Goal: Answer question/provide support

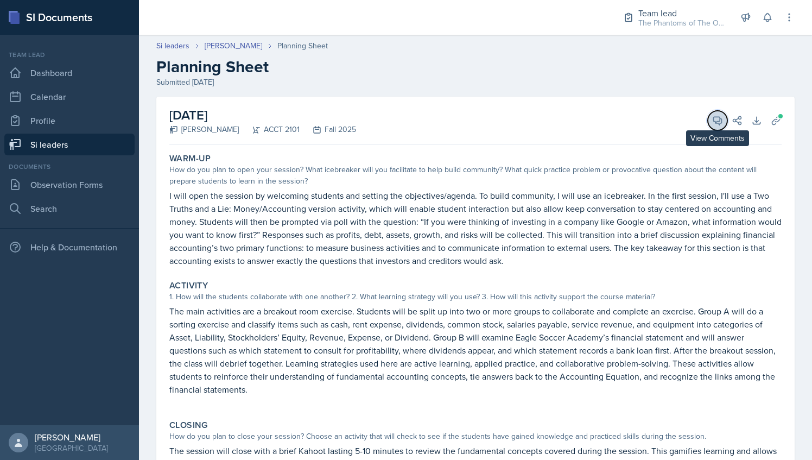
click at [711, 113] on button "View Comments" at bounding box center [718, 121] width 20 height 20
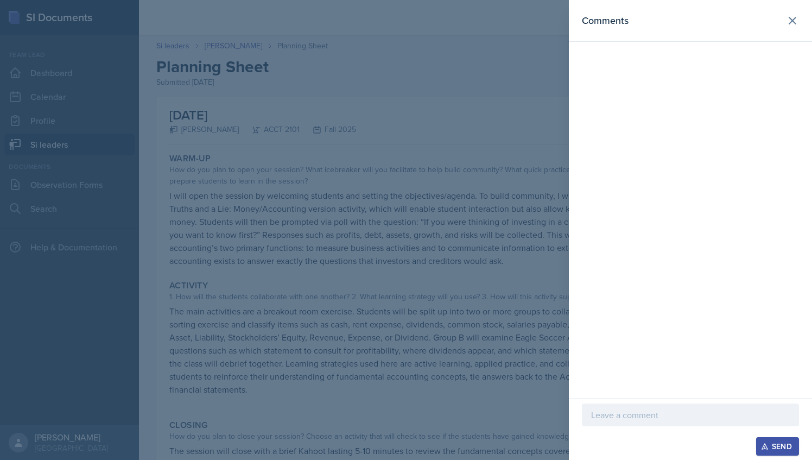
click at [677, 407] on div at bounding box center [690, 414] width 217 height 23
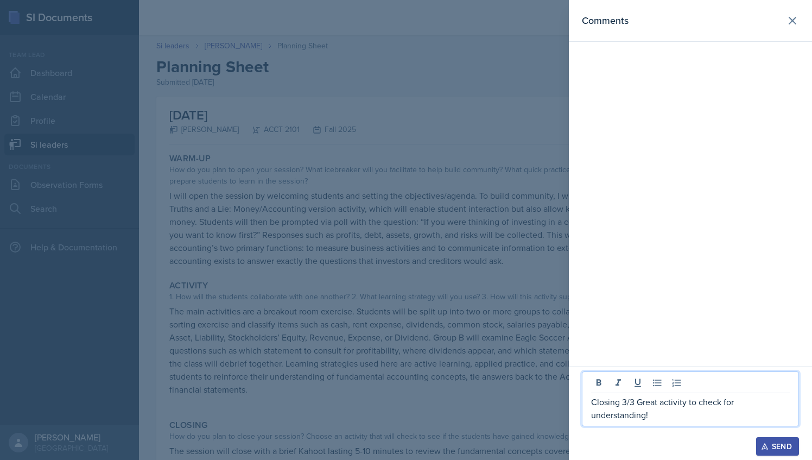
click at [592, 398] on p "Closing 3/3 Great activity to check for understanding!" at bounding box center [690, 408] width 199 height 26
click at [595, 393] on p at bounding box center [690, 388] width 199 height 13
click at [619, 388] on p "Qui" at bounding box center [690, 388] width 199 height 13
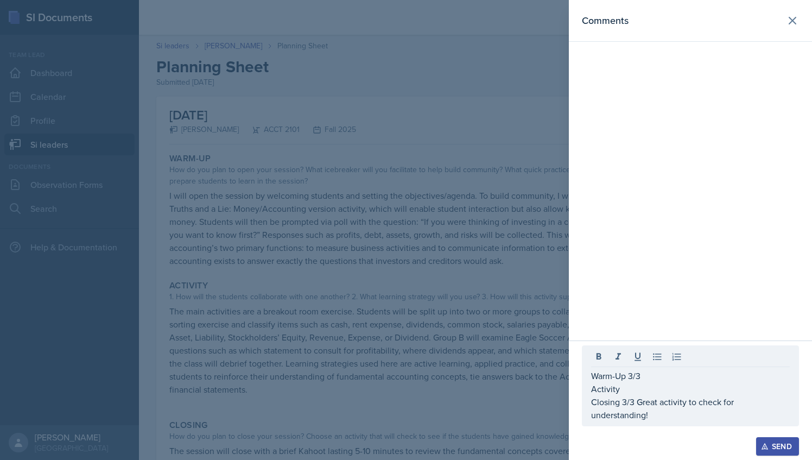
click at [665, 367] on div at bounding box center [690, 358] width 199 height 18
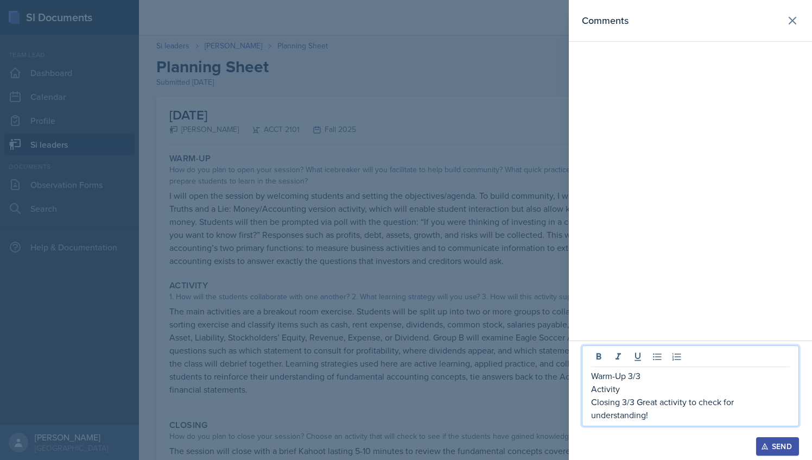
click at [663, 380] on p "Warm-Up 3/3" at bounding box center [690, 375] width 199 height 13
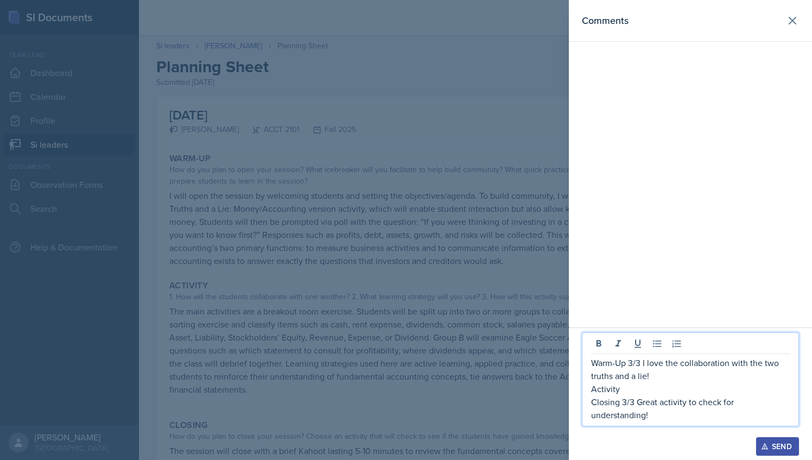
click at [657, 378] on p "Warm-Up 3/3 I love the collaboration with the two truths and a lie!" at bounding box center [690, 369] width 199 height 26
click at [656, 375] on p "Warm-Up 3/3 I love the collaboration with the two truths and a lie!" at bounding box center [690, 369] width 199 height 26
click at [768, 366] on p "Warm-Up 3/3 I love the collaboration with the two truths and a lie!" at bounding box center [690, 369] width 199 height 26
click at [593, 376] on p "Warm-Up 3/3 I love the collaboration with the Two truths and a lie!" at bounding box center [690, 369] width 199 height 26
click at [643, 378] on p "Warm-Up 3/3 I love the collaboration with the Two Truths and a lie!" at bounding box center [690, 369] width 199 height 26
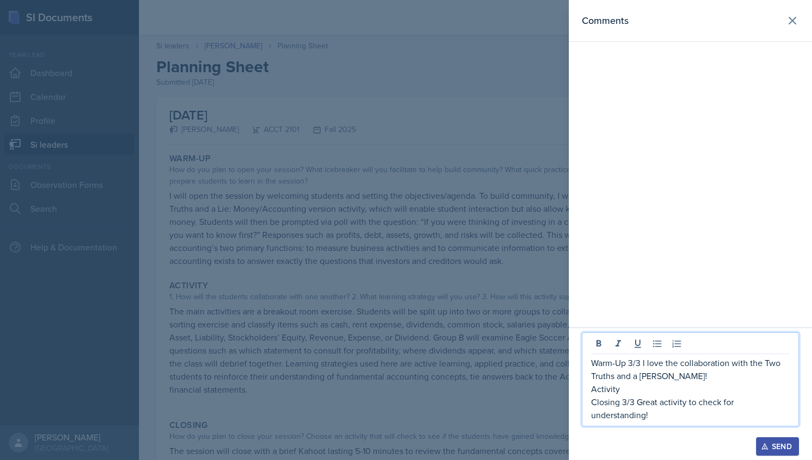
click at [674, 370] on p "Warm-Up 3/3 I love the collaboration with the Two Truths and a [PERSON_NAME]!" at bounding box center [690, 369] width 199 height 26
click at [645, 397] on p "Closing 3/3 Great activity to check for understanding!" at bounding box center [690, 408] width 199 height 26
click at [639, 385] on p "Activity" at bounding box center [690, 388] width 199 height 13
